Goal: Task Accomplishment & Management: Manage account settings

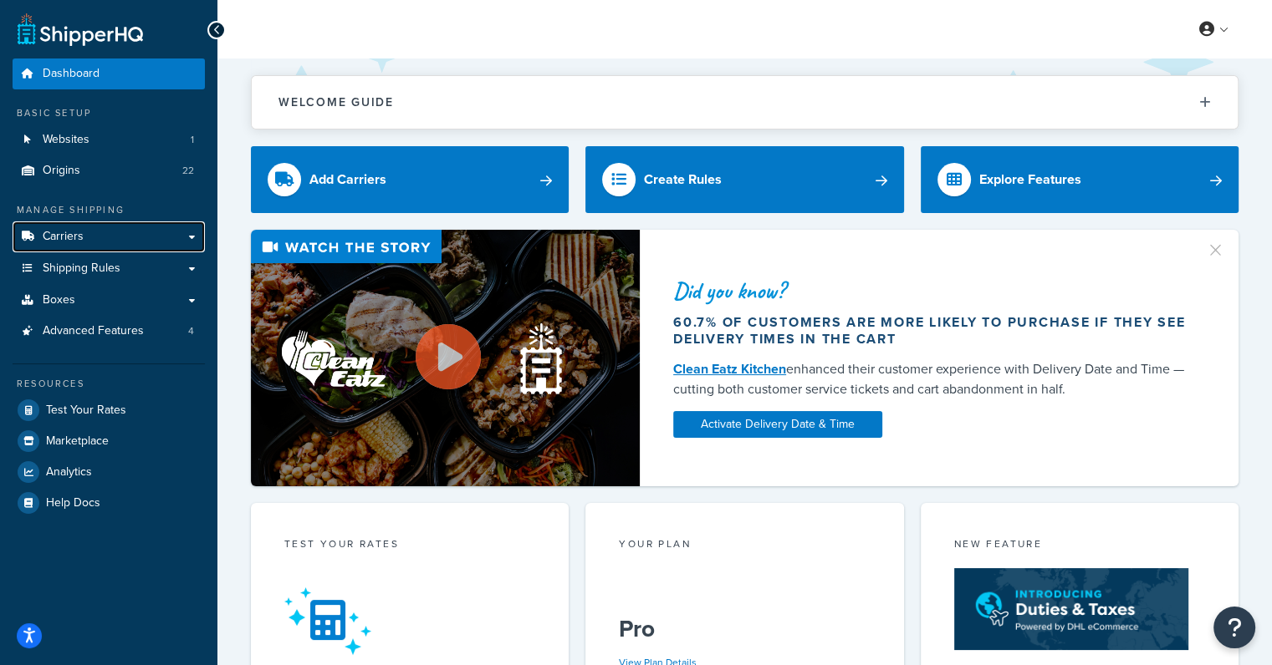
click at [188, 235] on link "Carriers" at bounding box center [109, 237] width 192 height 31
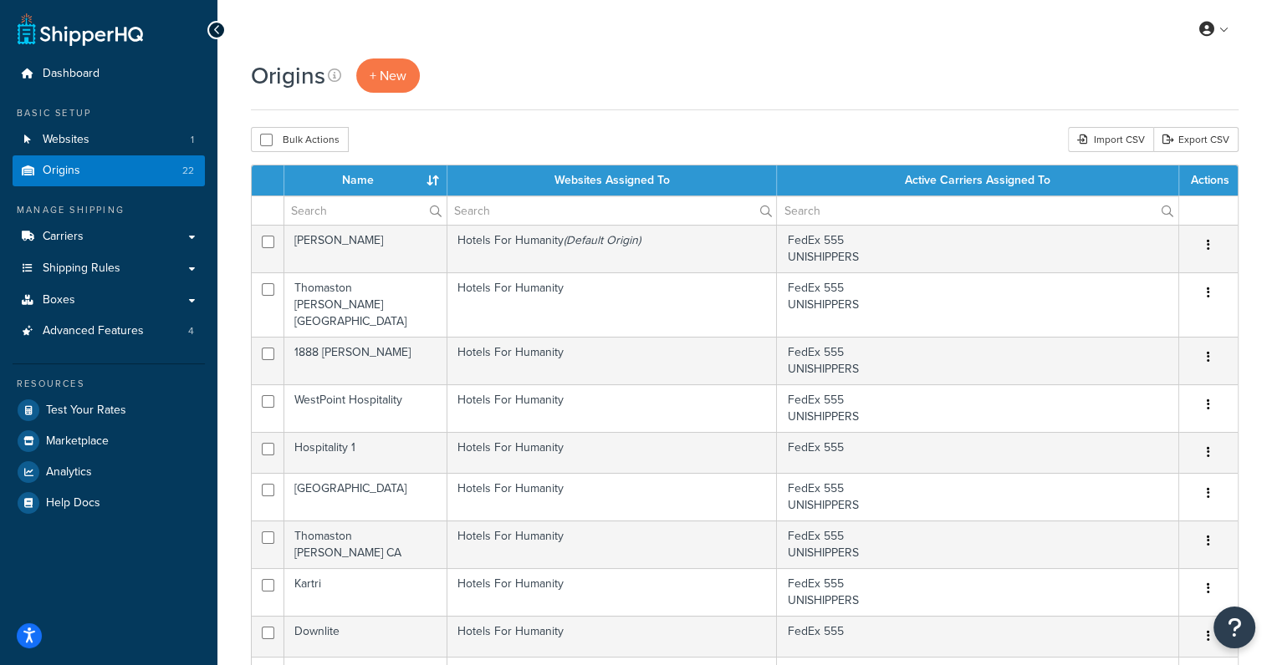
click at [365, 337] on td "1888 Mills" at bounding box center [365, 361] width 163 height 48
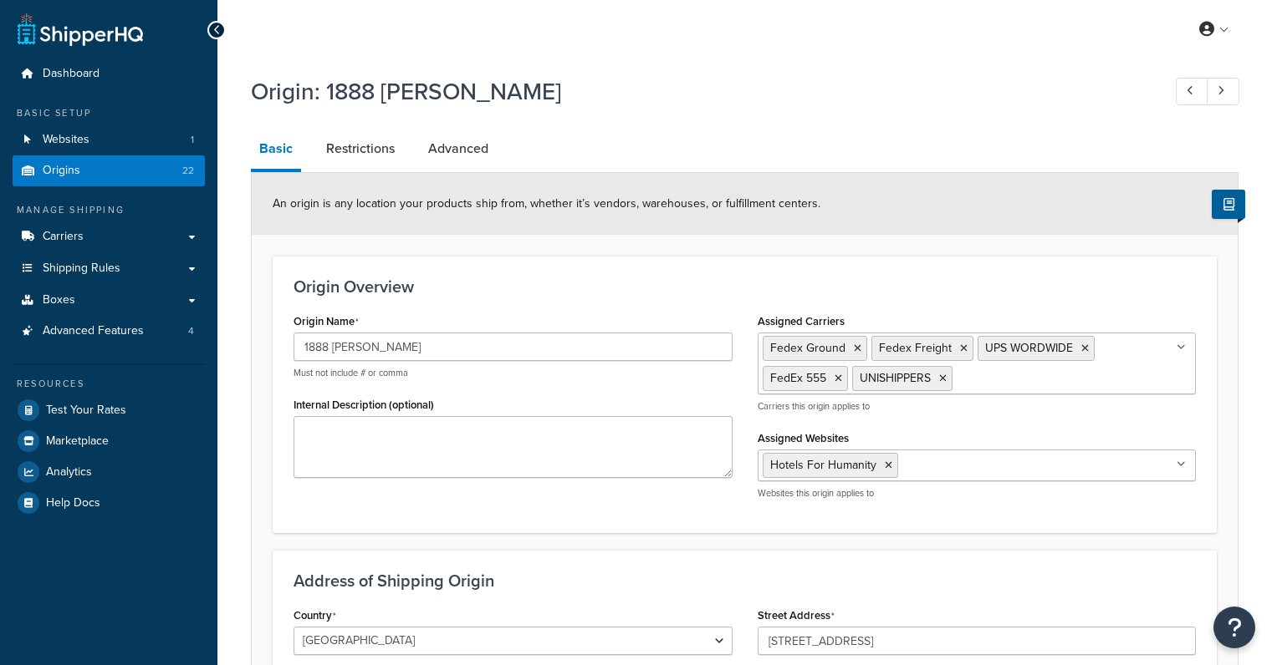
select select "10"
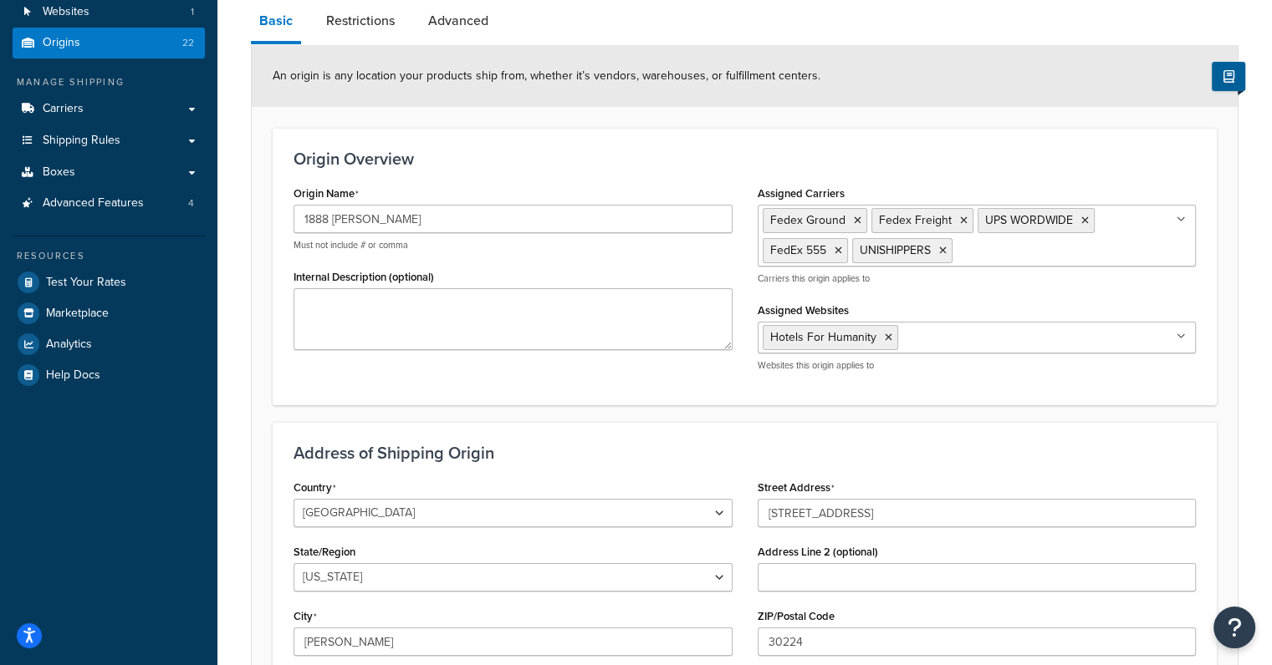
scroll to position [118, 0]
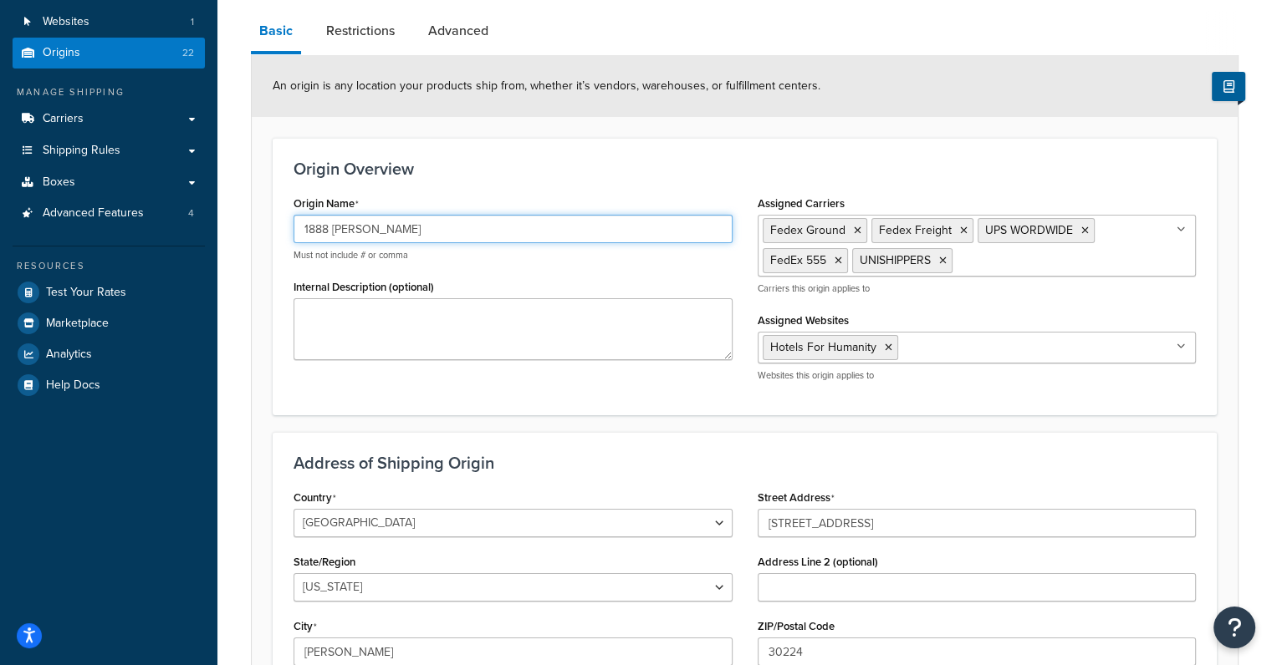
click at [334, 227] on input "1888 [PERSON_NAME]" at bounding box center [512, 229] width 439 height 28
